Goal: Task Accomplishment & Management: Complete application form

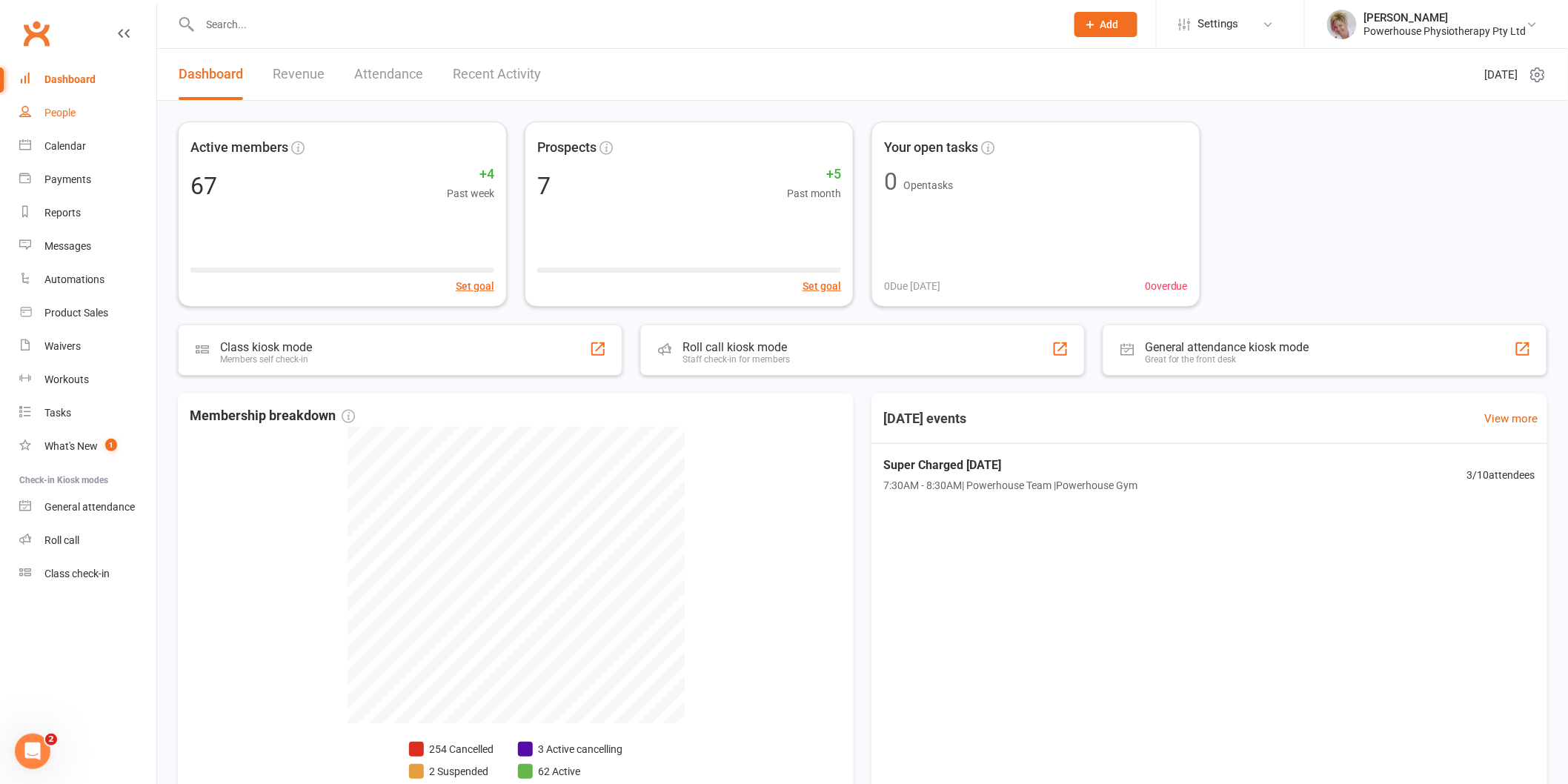
click at [62, 113] on div "People" at bounding box center [60, 113] width 31 height 12
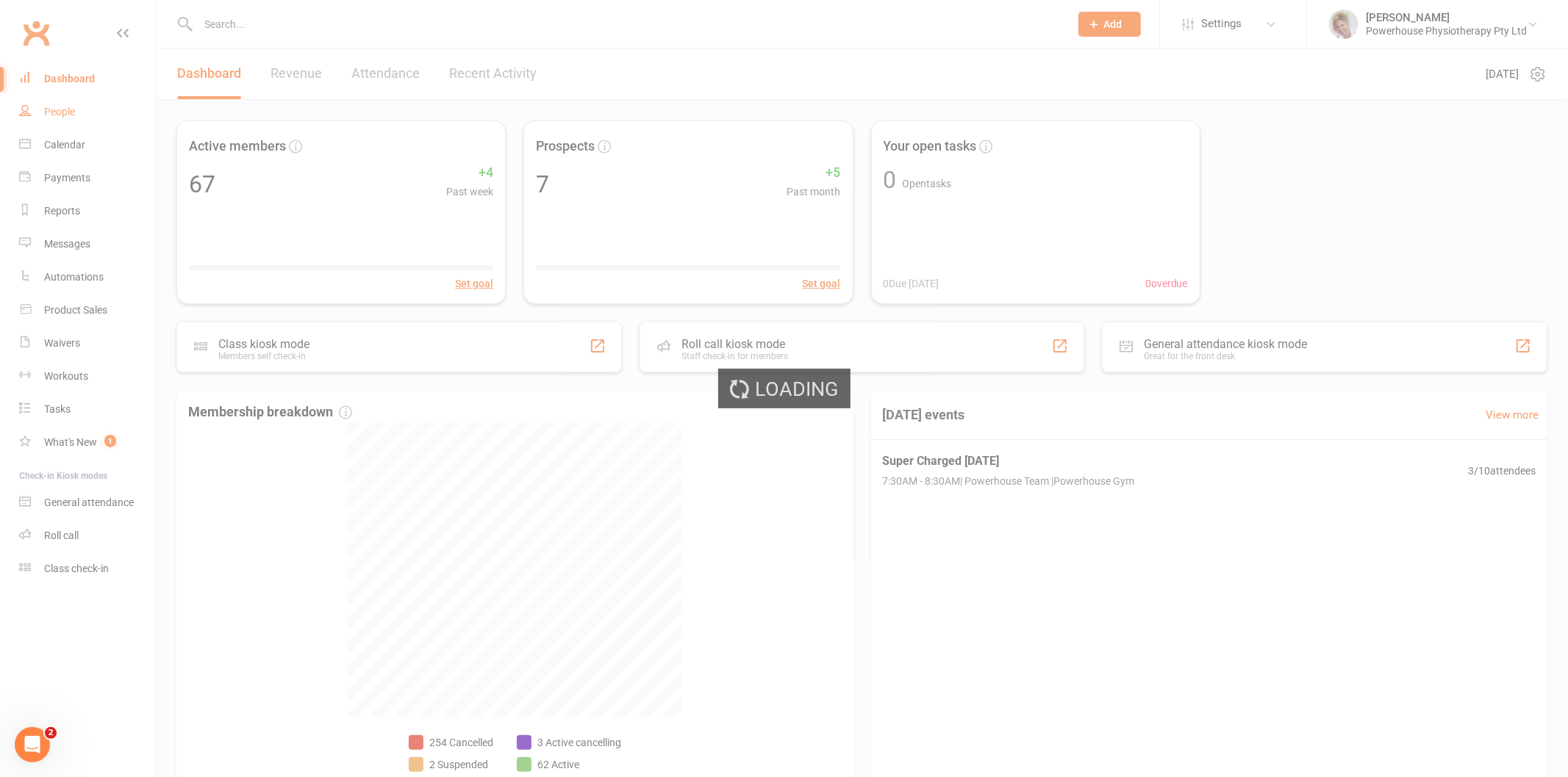
select select "100"
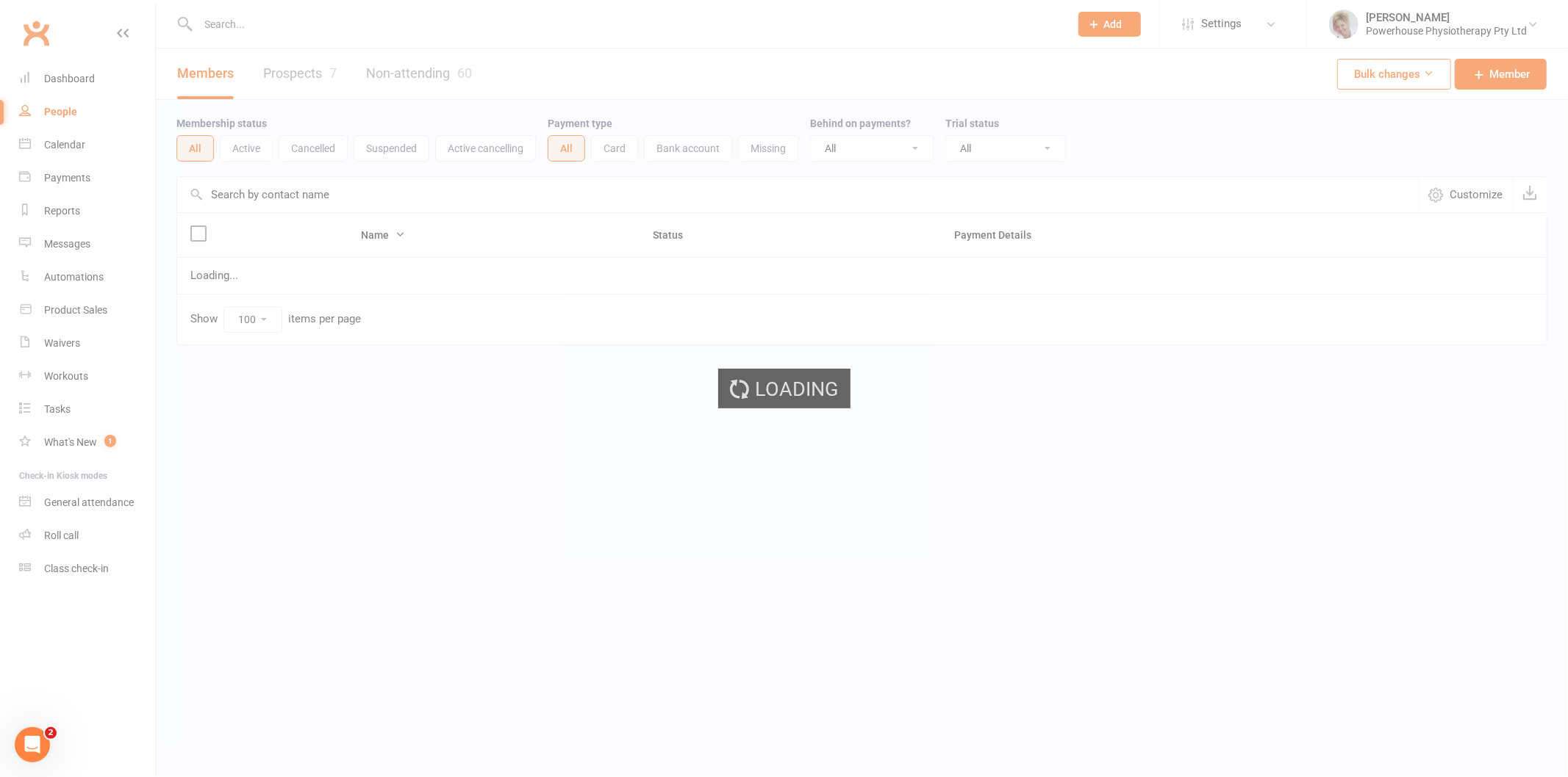
click at [243, 26] on ui-view "Prospect Member Non-attending contact Class / event Appointment Task Membership…" at bounding box center [784, 203] width 1568 height 399
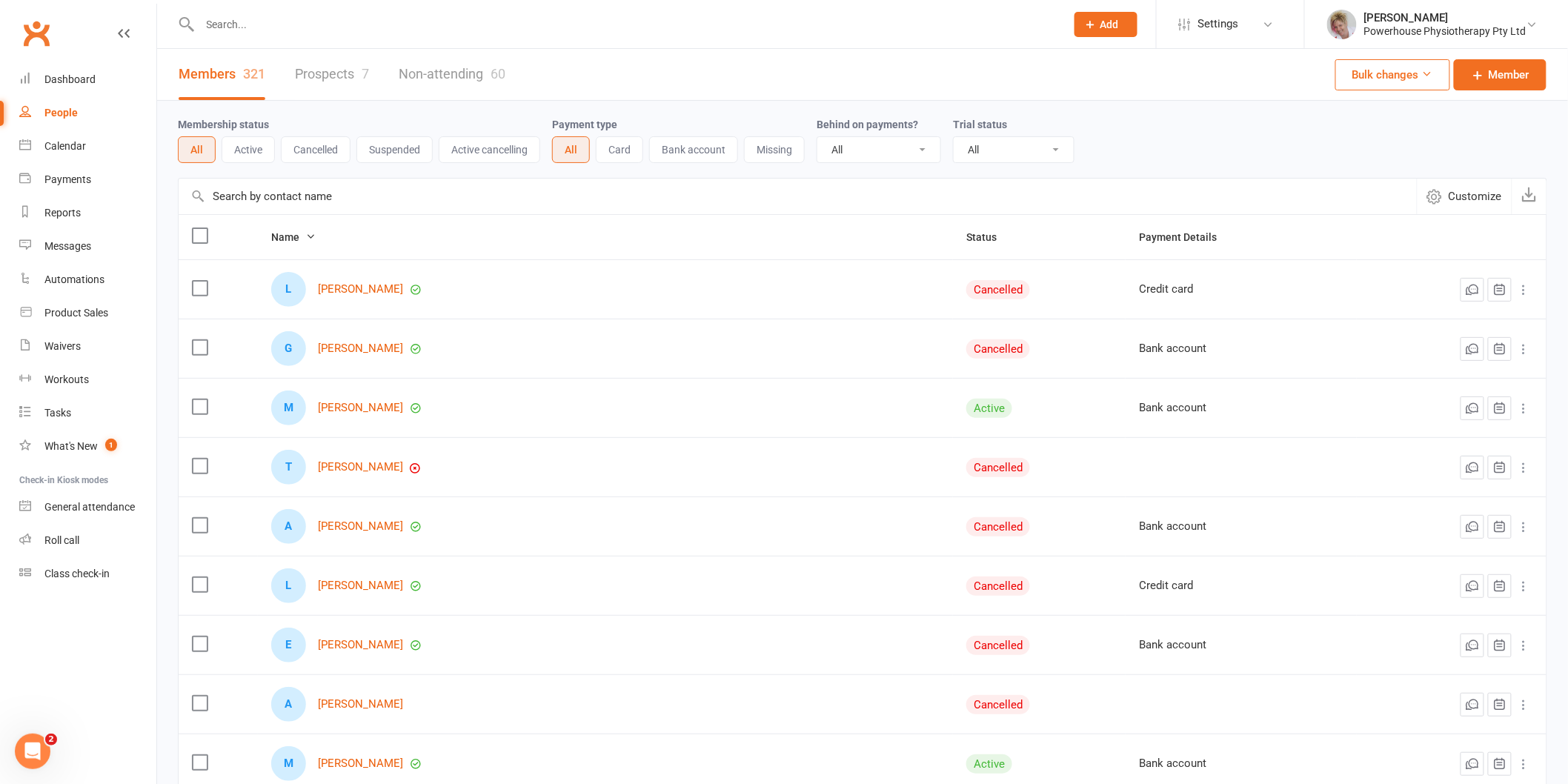
click at [245, 24] on input "text" at bounding box center [625, 24] width 859 height 21
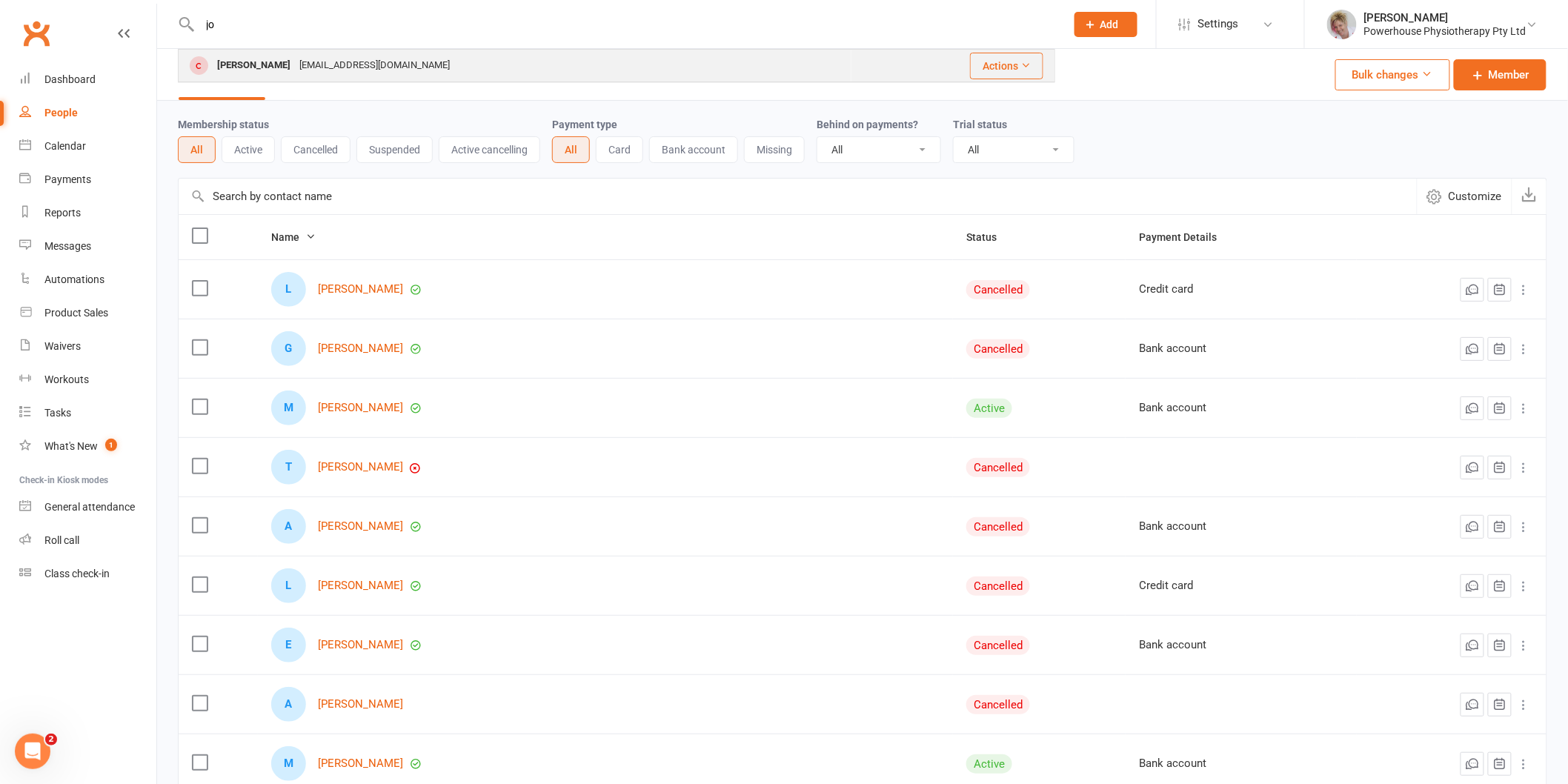
type input "jo"
click at [295, 69] on div "[EMAIL_ADDRESS][DOMAIN_NAME]" at bounding box center [374, 65] width 159 height 22
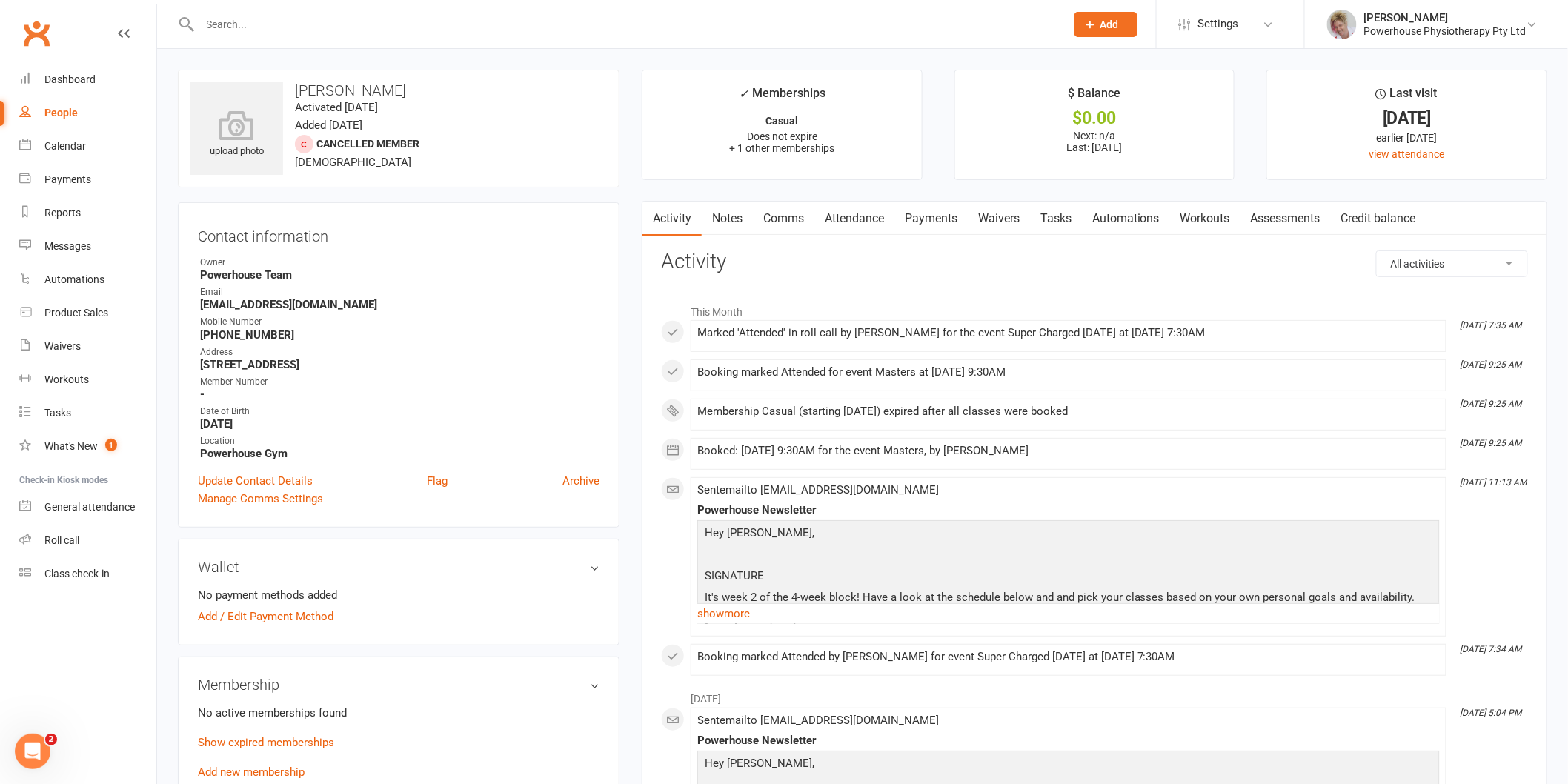
click at [284, 768] on link "Add new membership" at bounding box center [251, 772] width 107 height 13
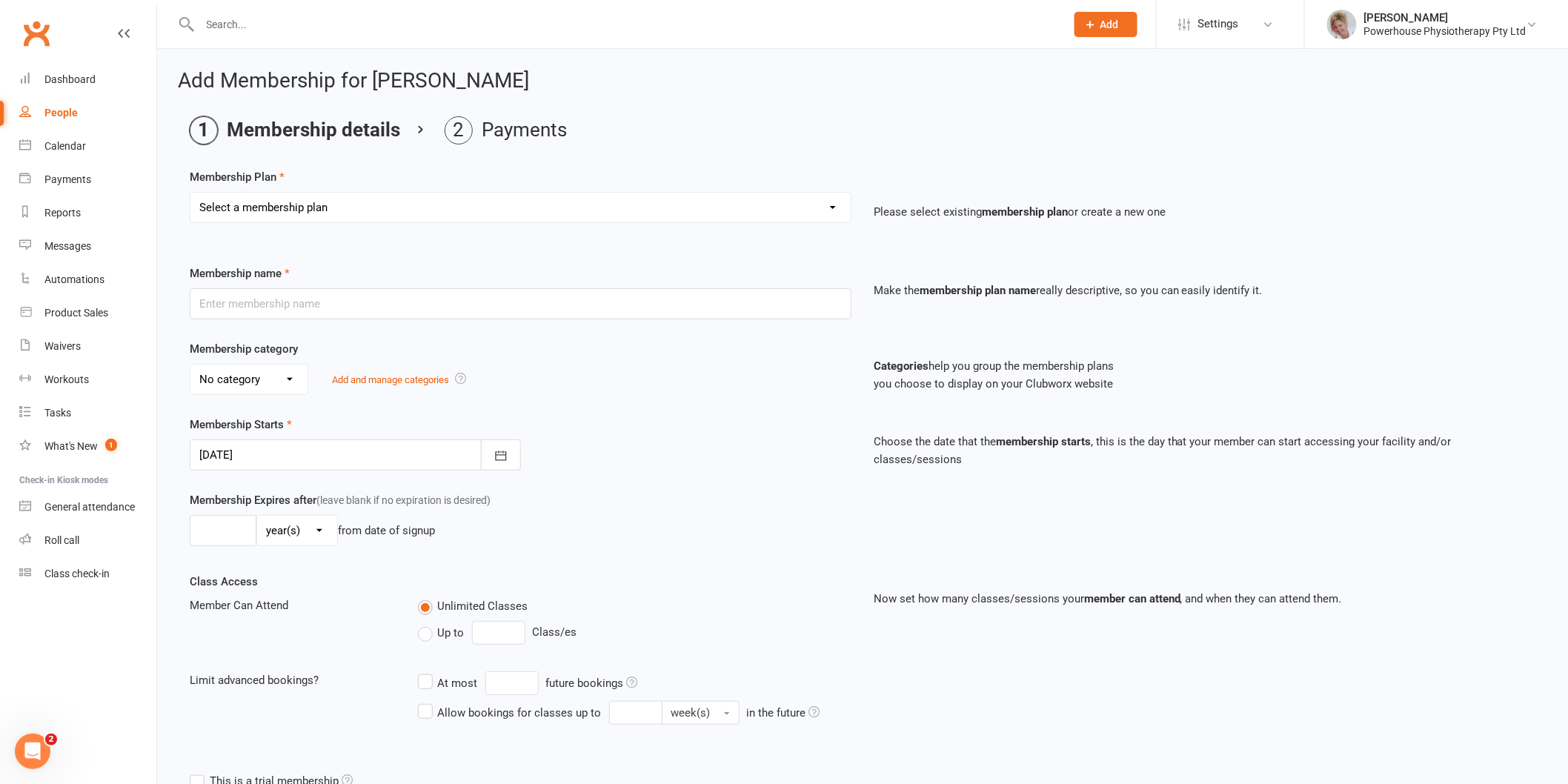
click at [386, 205] on select "Select a membership plan Create new Membership Plan Weekly Trio Weekly Double C…" at bounding box center [520, 208] width 660 height 30
select select "3"
click at [191, 193] on select "Select a membership plan Create new Membership Plan Weekly Trio Weekly Double C…" at bounding box center [520, 208] width 660 height 30
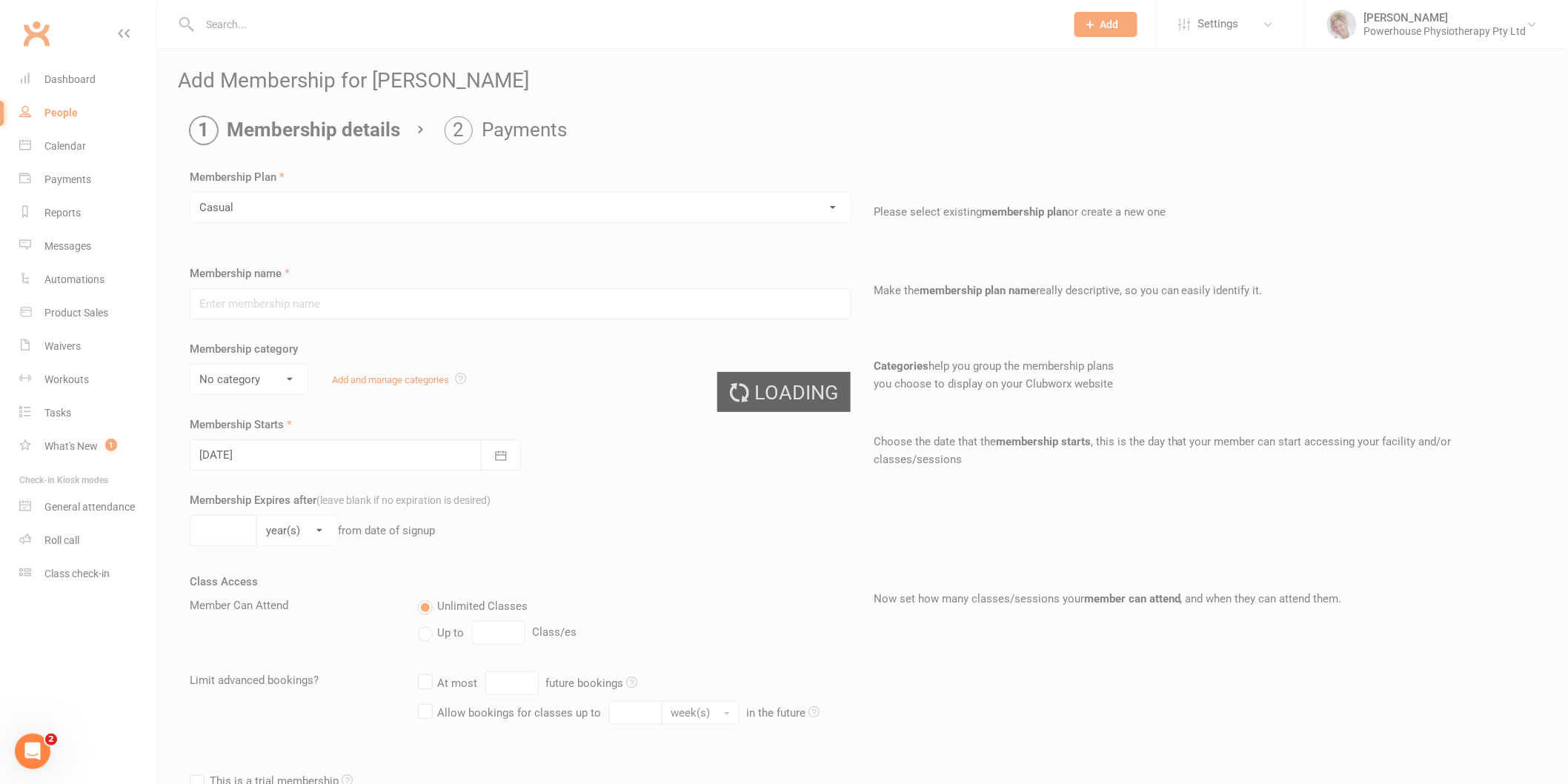
type input "Casual"
select select "0"
type input "20"
select select "1"
type input "10"
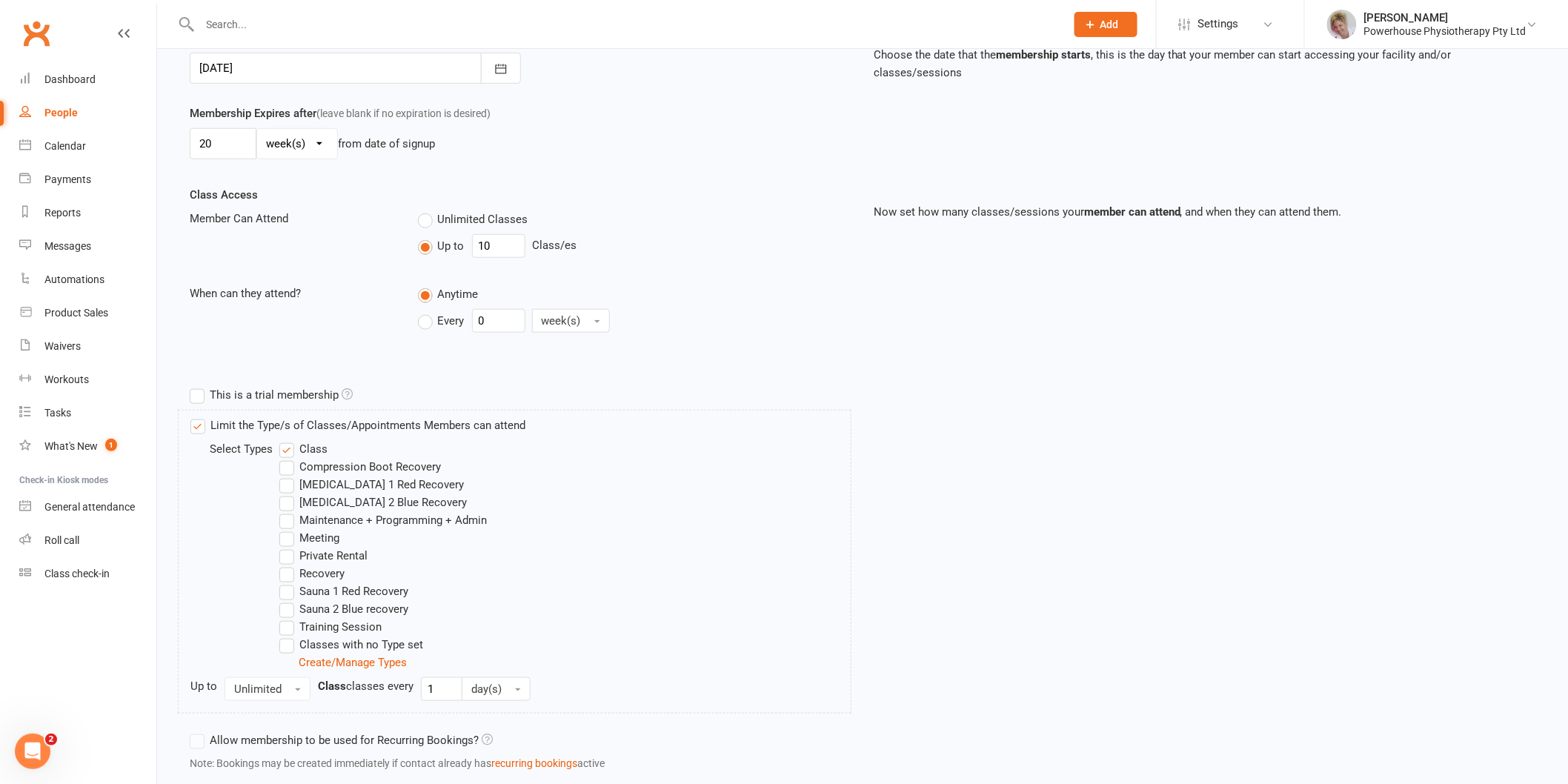
scroll to position [484, 0]
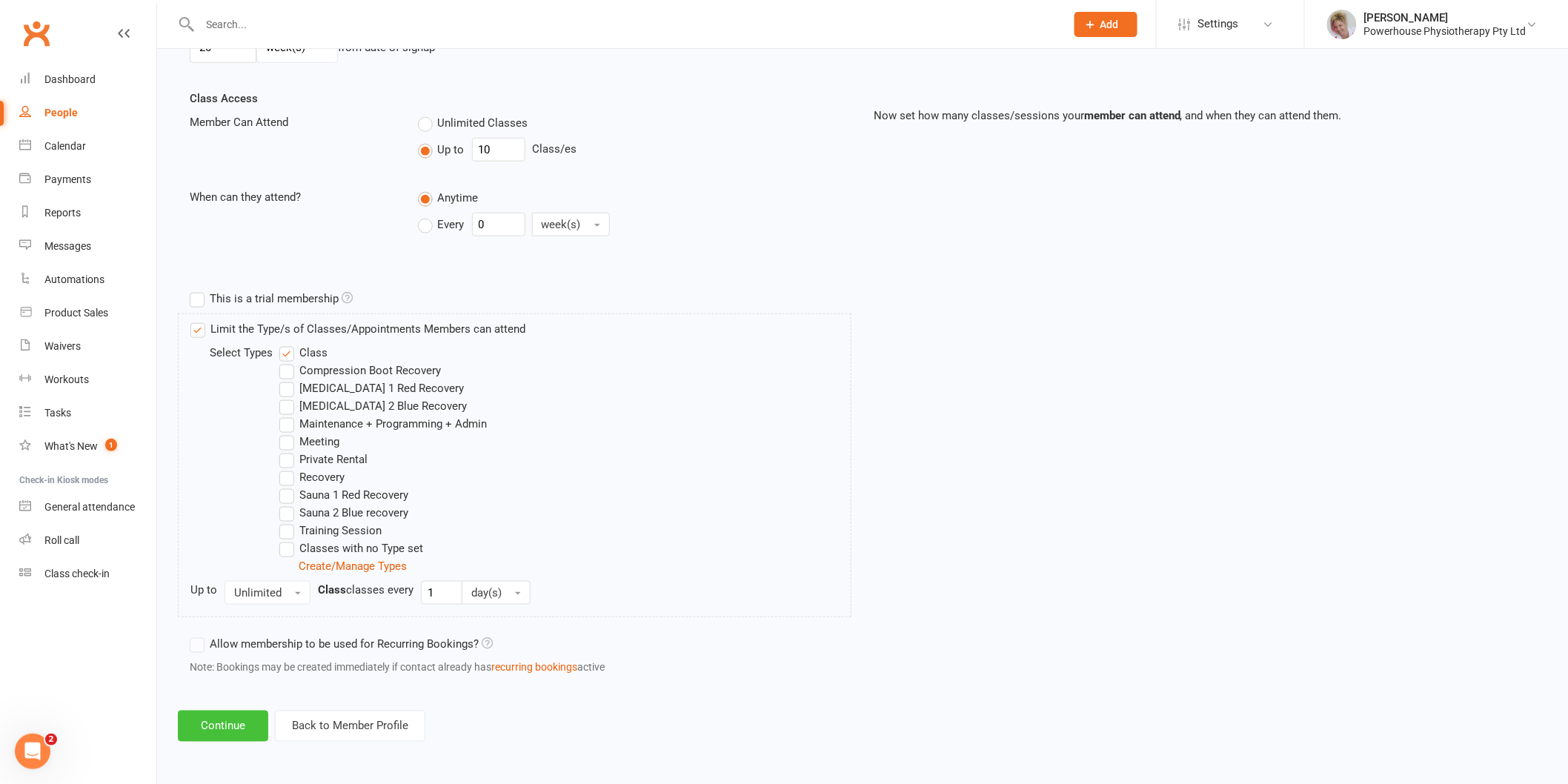
click at [223, 731] on button "Continue" at bounding box center [223, 726] width 90 height 31
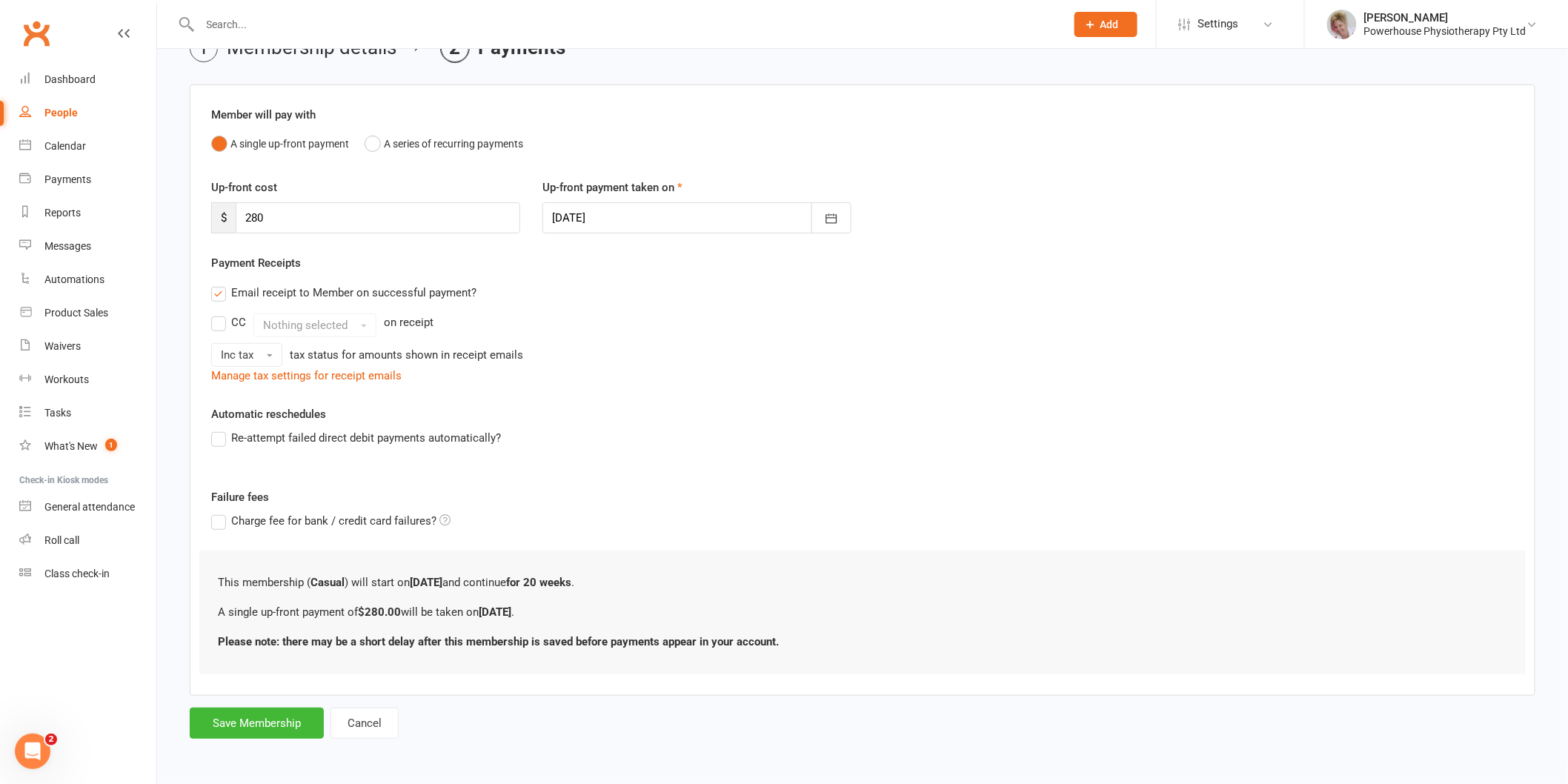
scroll to position [0, 0]
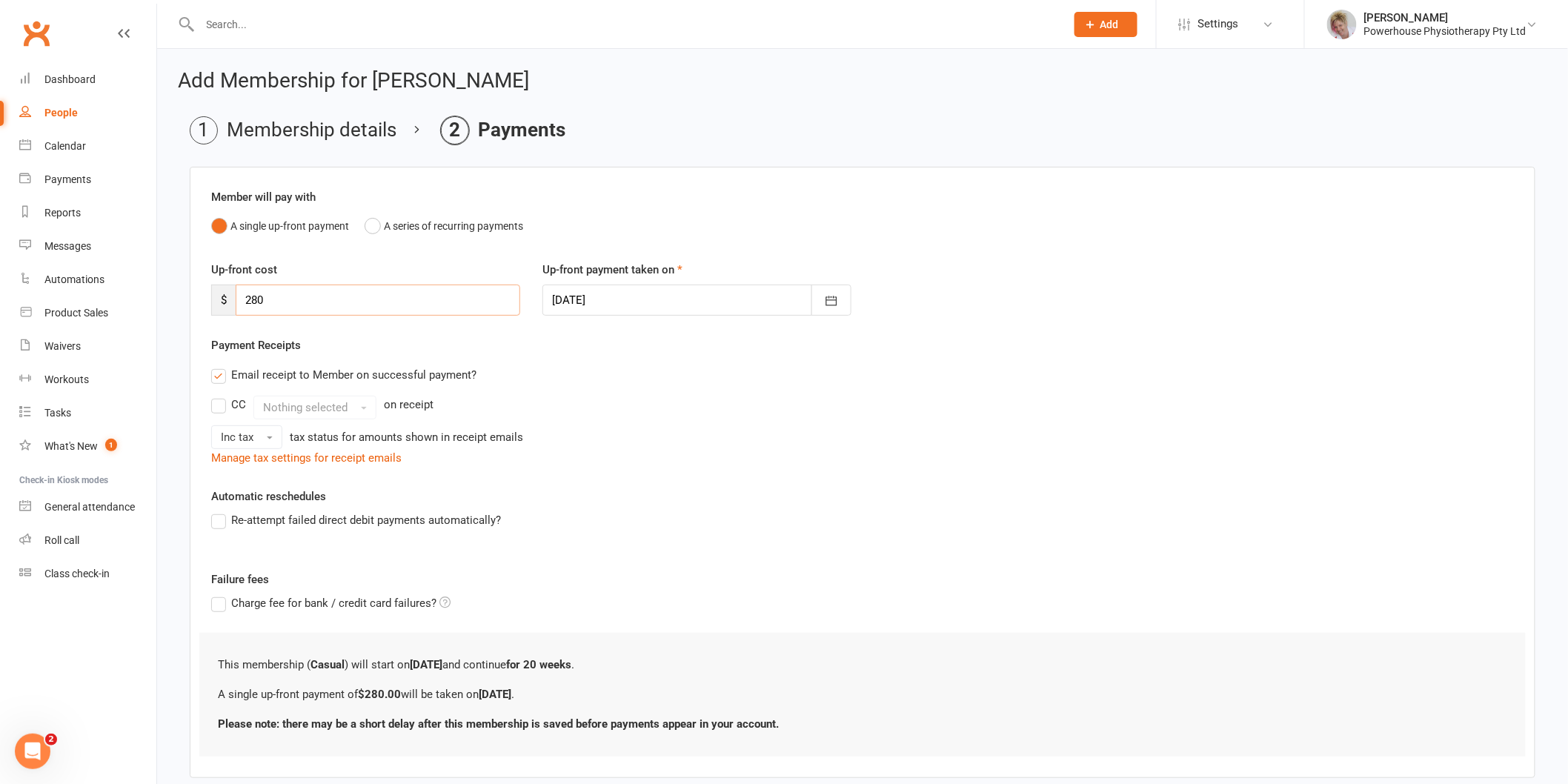
drag, startPoint x: 282, startPoint y: 301, endPoint x: 250, endPoint y: 294, distance: 32.8
click at [250, 294] on input "280" at bounding box center [378, 300] width 285 height 31
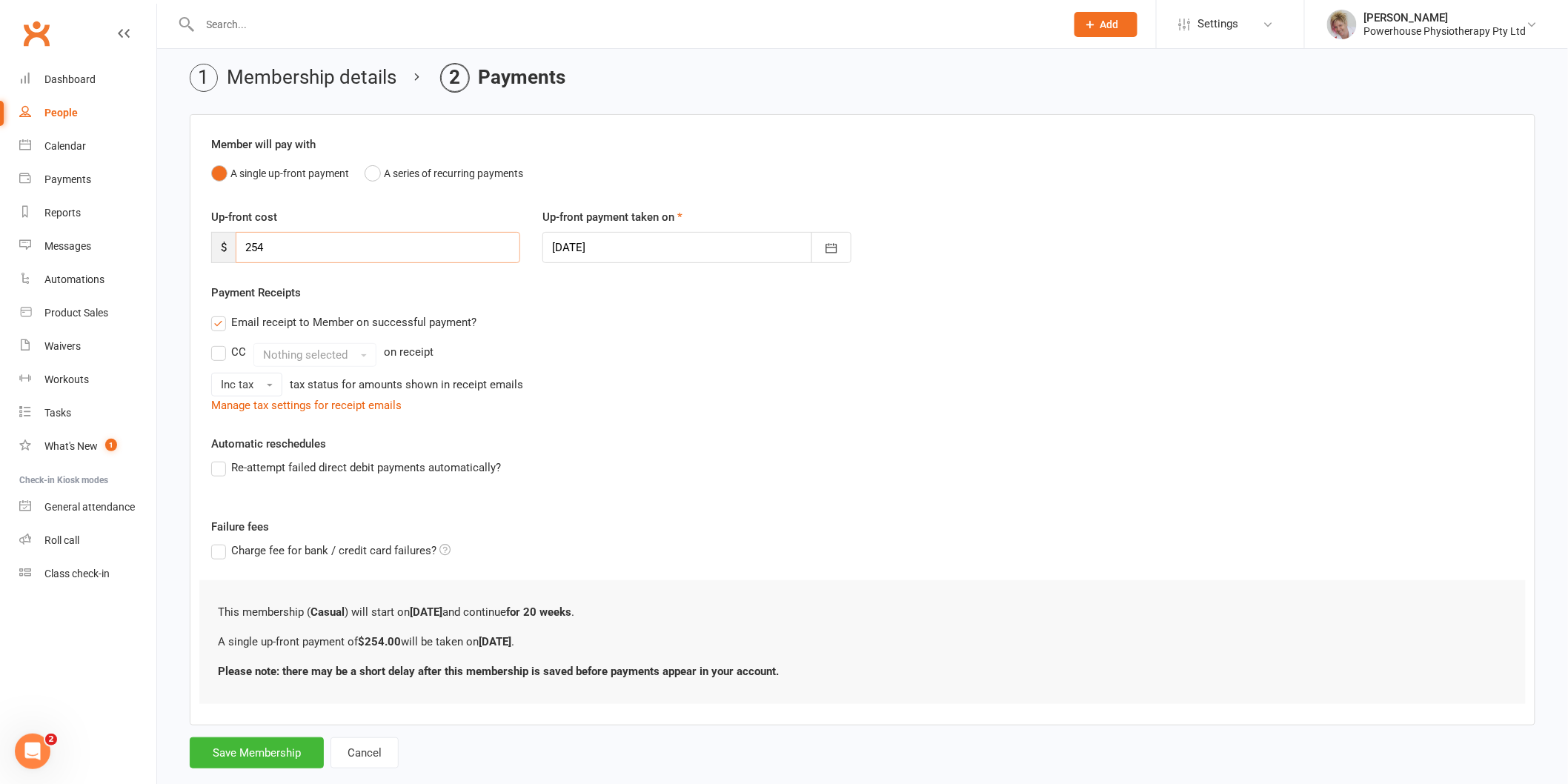
scroll to position [82, 0]
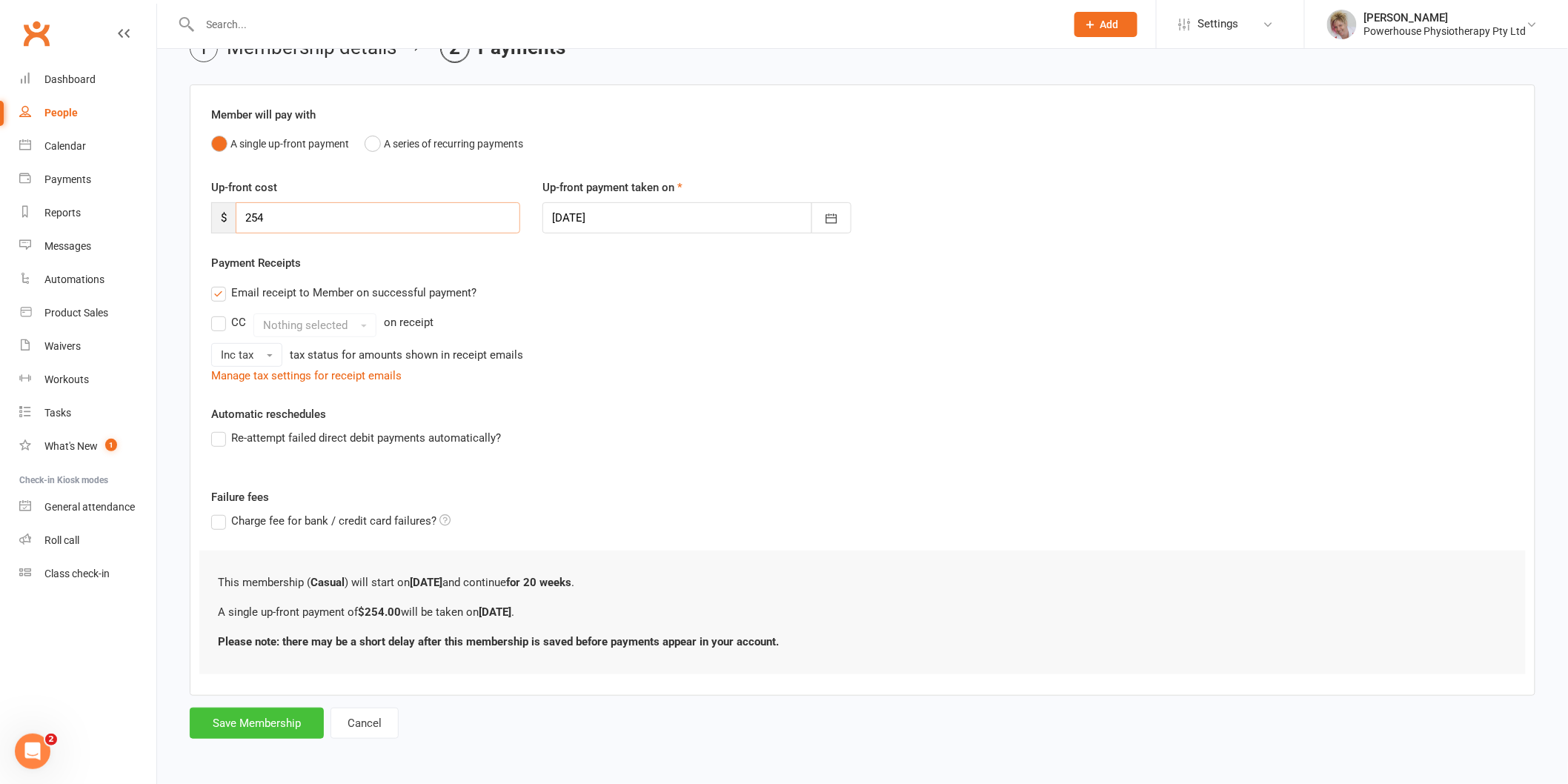
type input "254"
click at [248, 716] on button "Save Membership" at bounding box center [257, 723] width 134 height 31
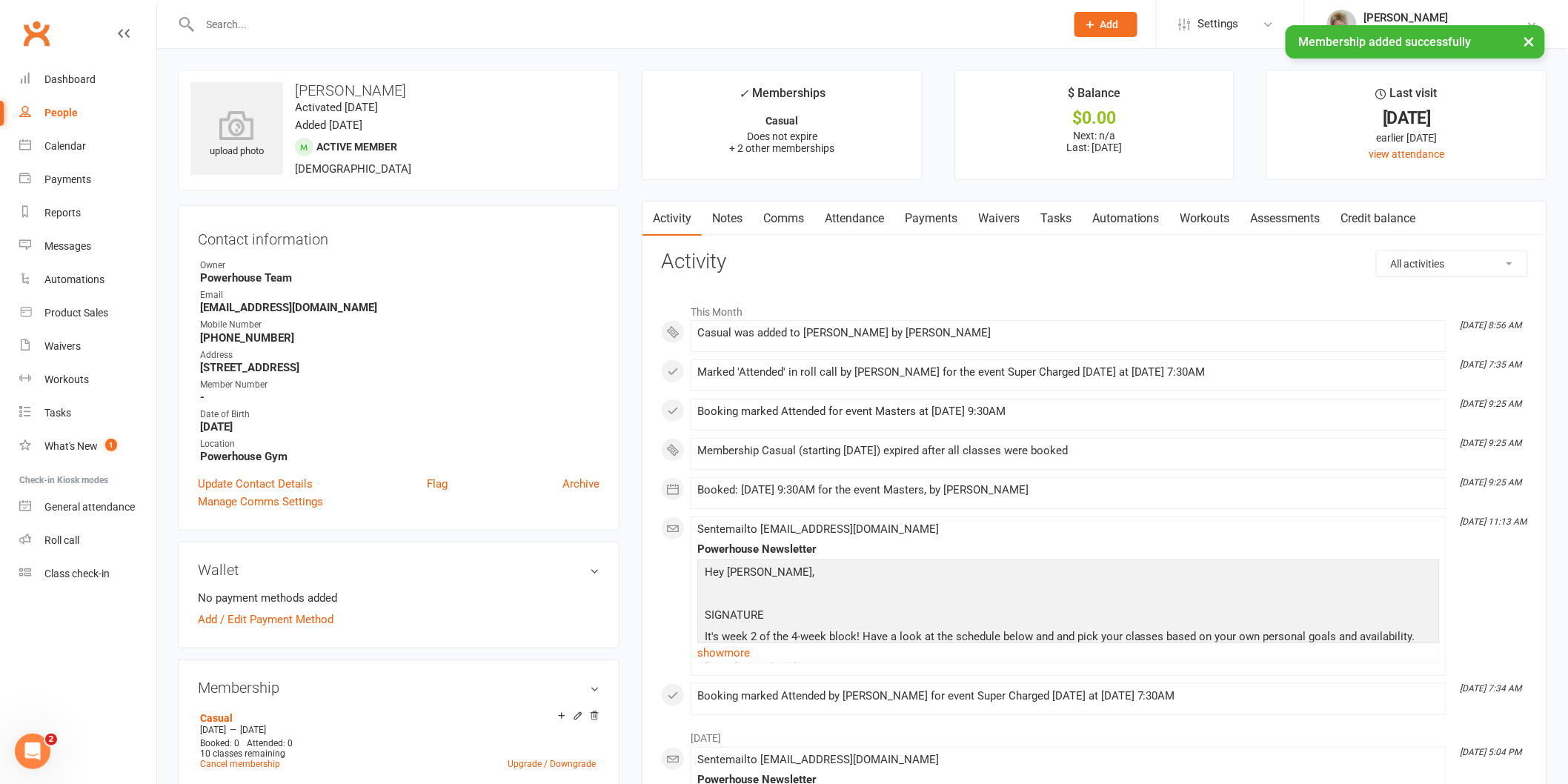
click at [938, 218] on link "Payments" at bounding box center [930, 219] width 73 height 34
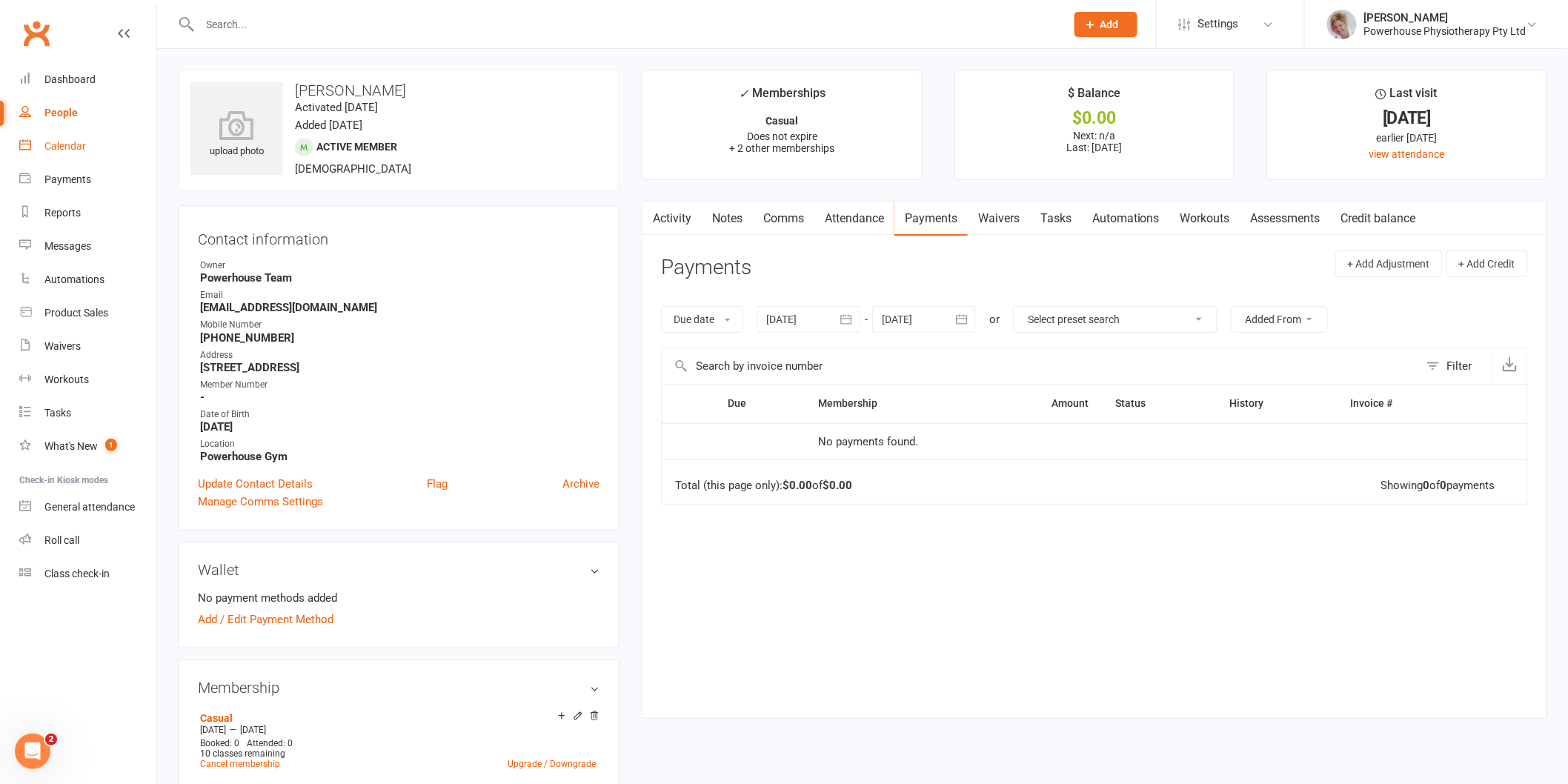
click at [62, 150] on div "Calendar" at bounding box center [65, 146] width 42 height 12
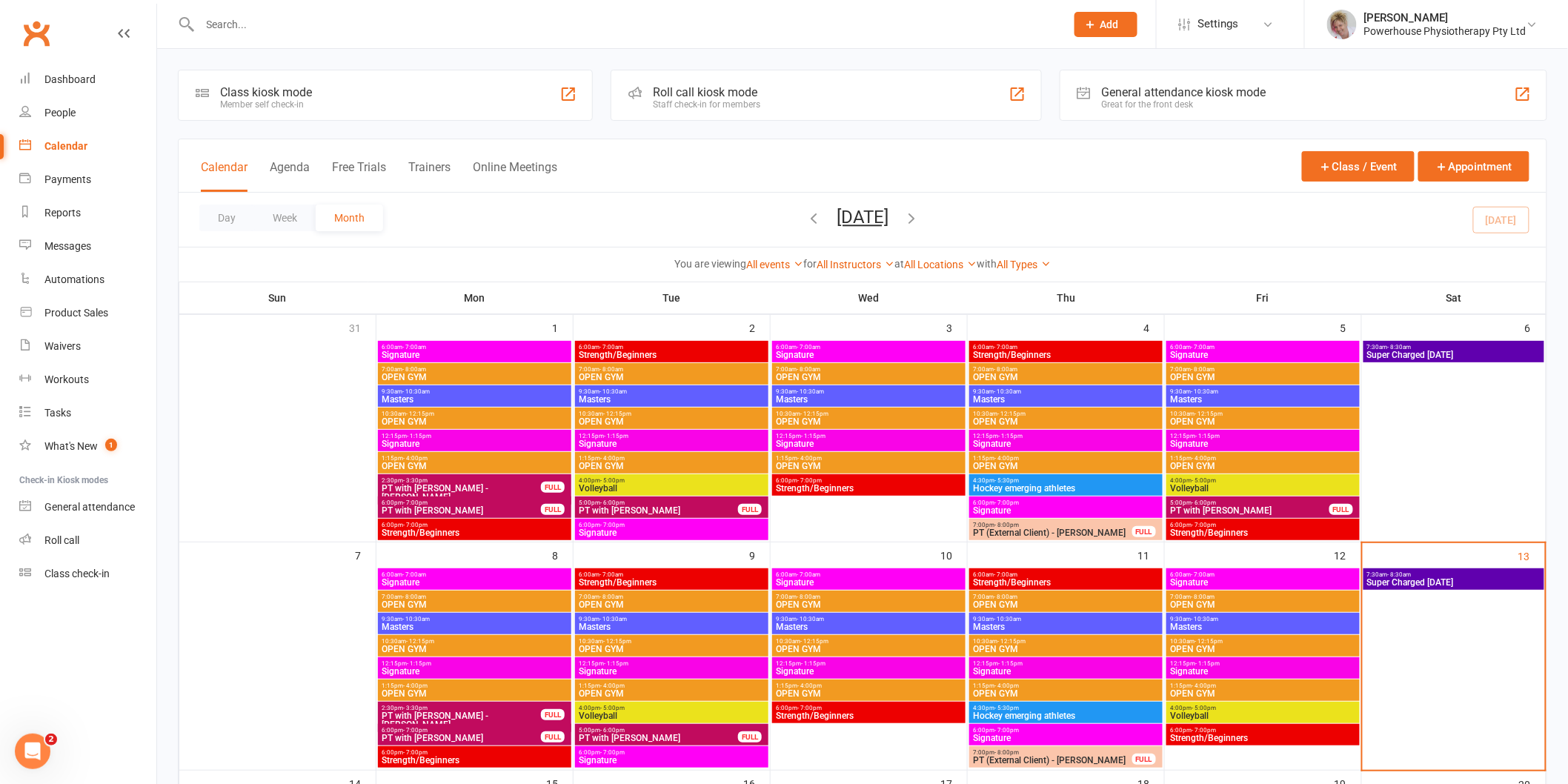
click at [721, 104] on div "Staff check-in for members" at bounding box center [706, 105] width 107 height 10
